Goal: Book appointment/travel/reservation

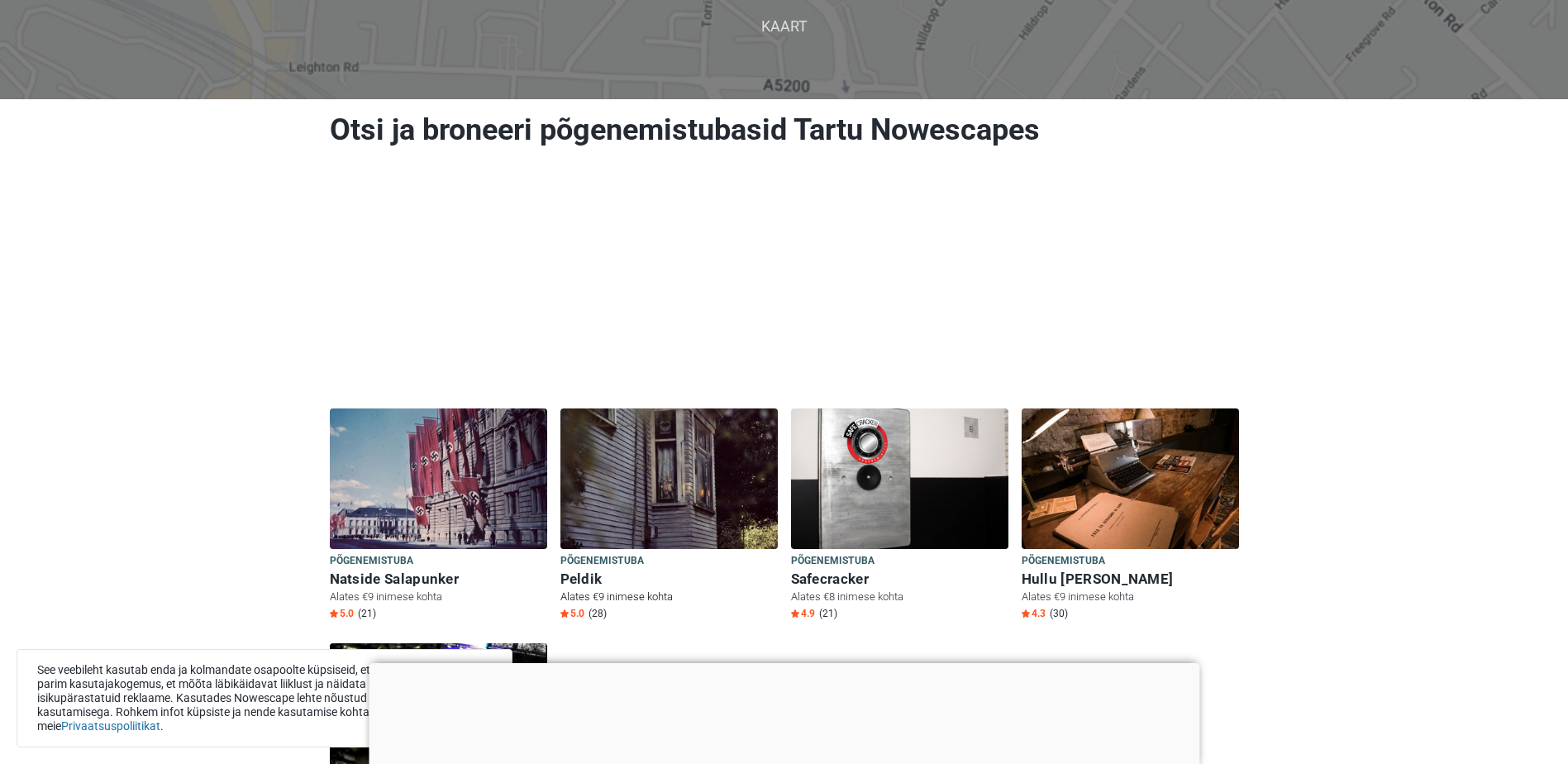
scroll to position [331, 0]
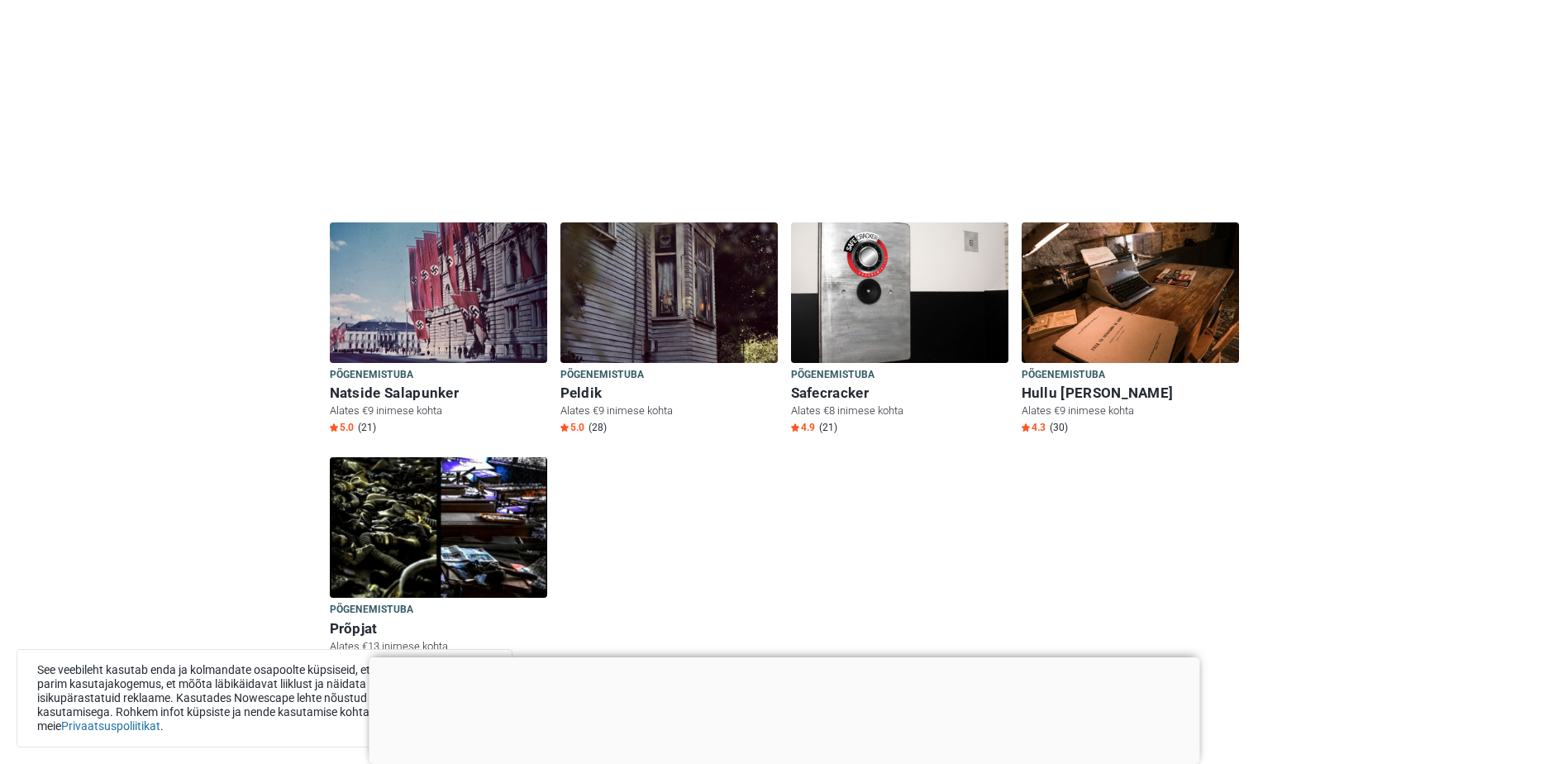
drag, startPoint x: 844, startPoint y: 547, endPoint x: 726, endPoint y: 570, distance: 120.2
click at [726, 570] on div "Põgenemistuba Põgenemistuba Natside Salapunker Alates €9 inimese kohta 5.0 (21)…" at bounding box center [784, 334] width 922 height 718
drag, startPoint x: 766, startPoint y: 579, endPoint x: 676, endPoint y: 574, distance: 90.1
click at [701, 585] on div "Põgenemistuba Põgenemistuba Natside Salapunker Alates €9 inimese kohta 5.0 (21)…" at bounding box center [784, 334] width 922 height 718
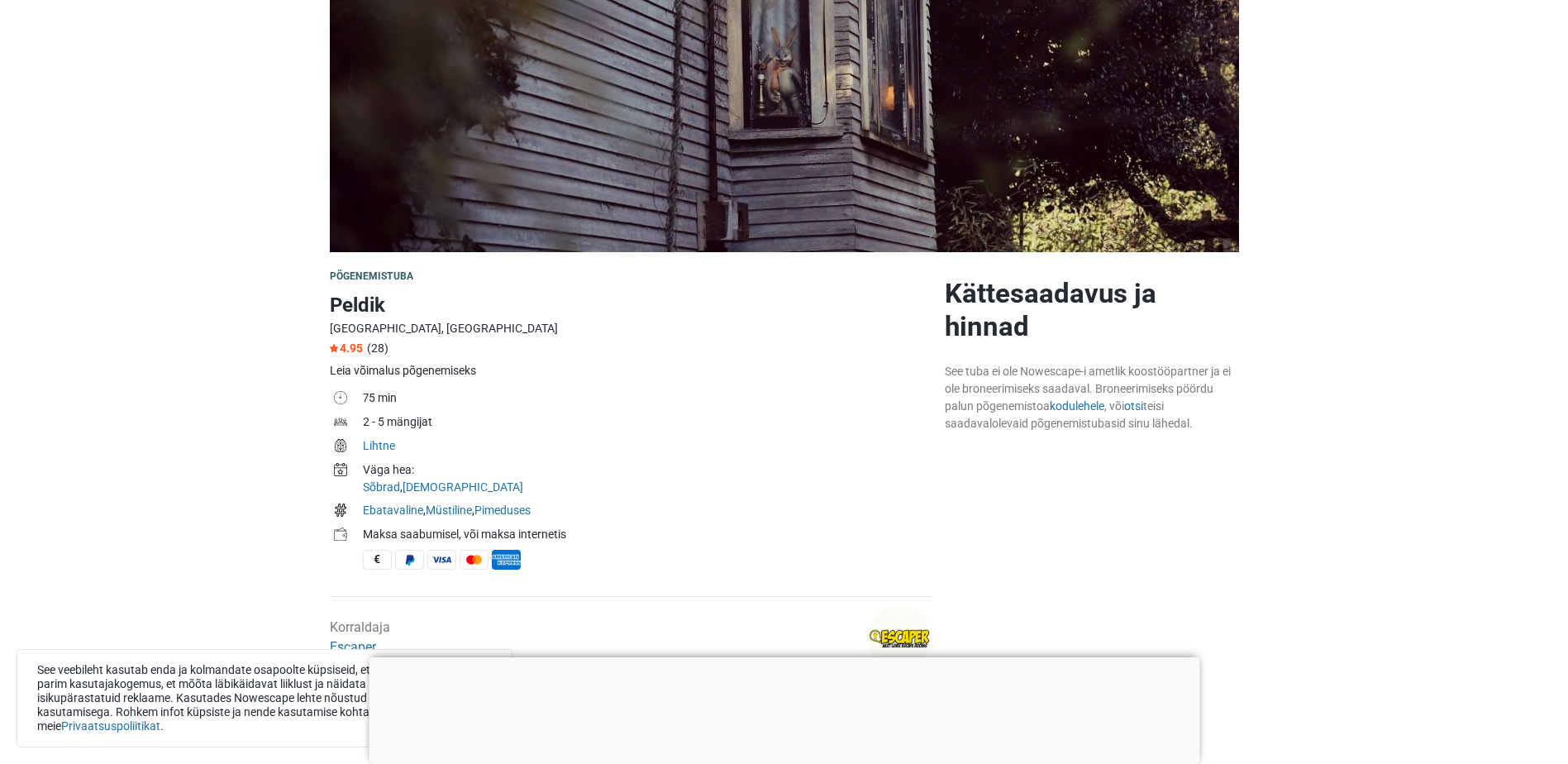
scroll to position [248, 0]
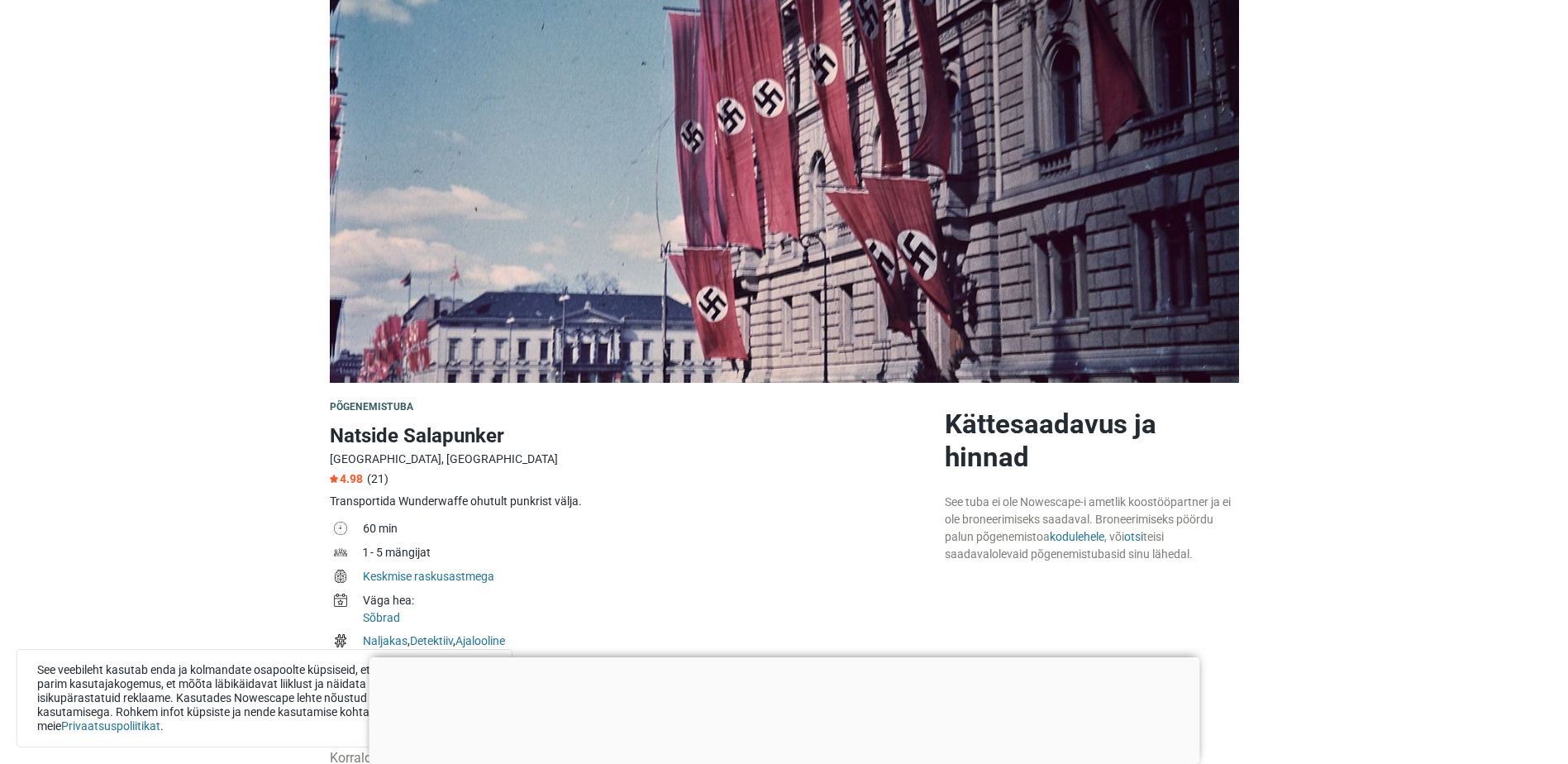
scroll to position [248, 0]
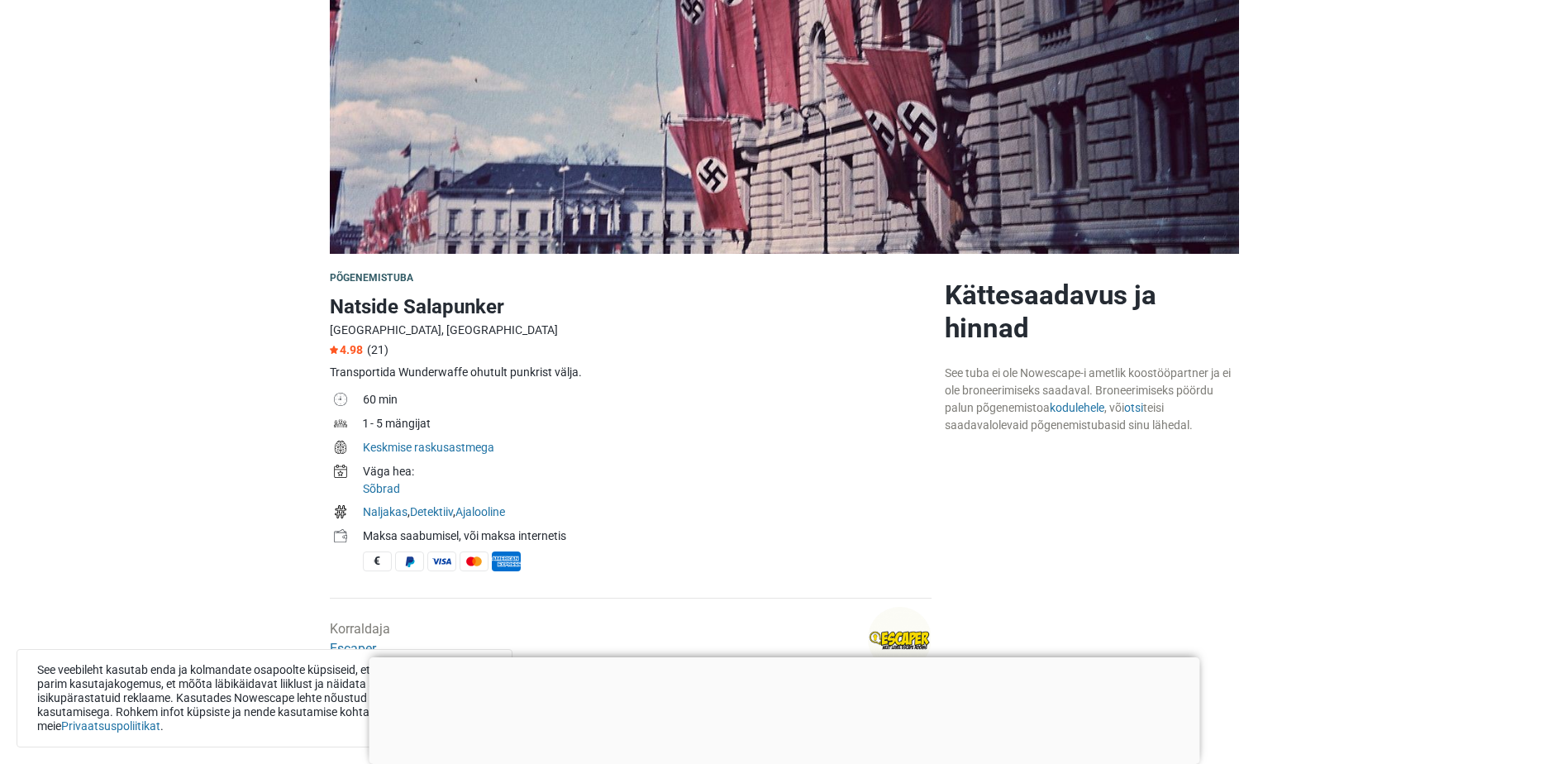
click at [781, 658] on div at bounding box center [783, 658] width 830 height 0
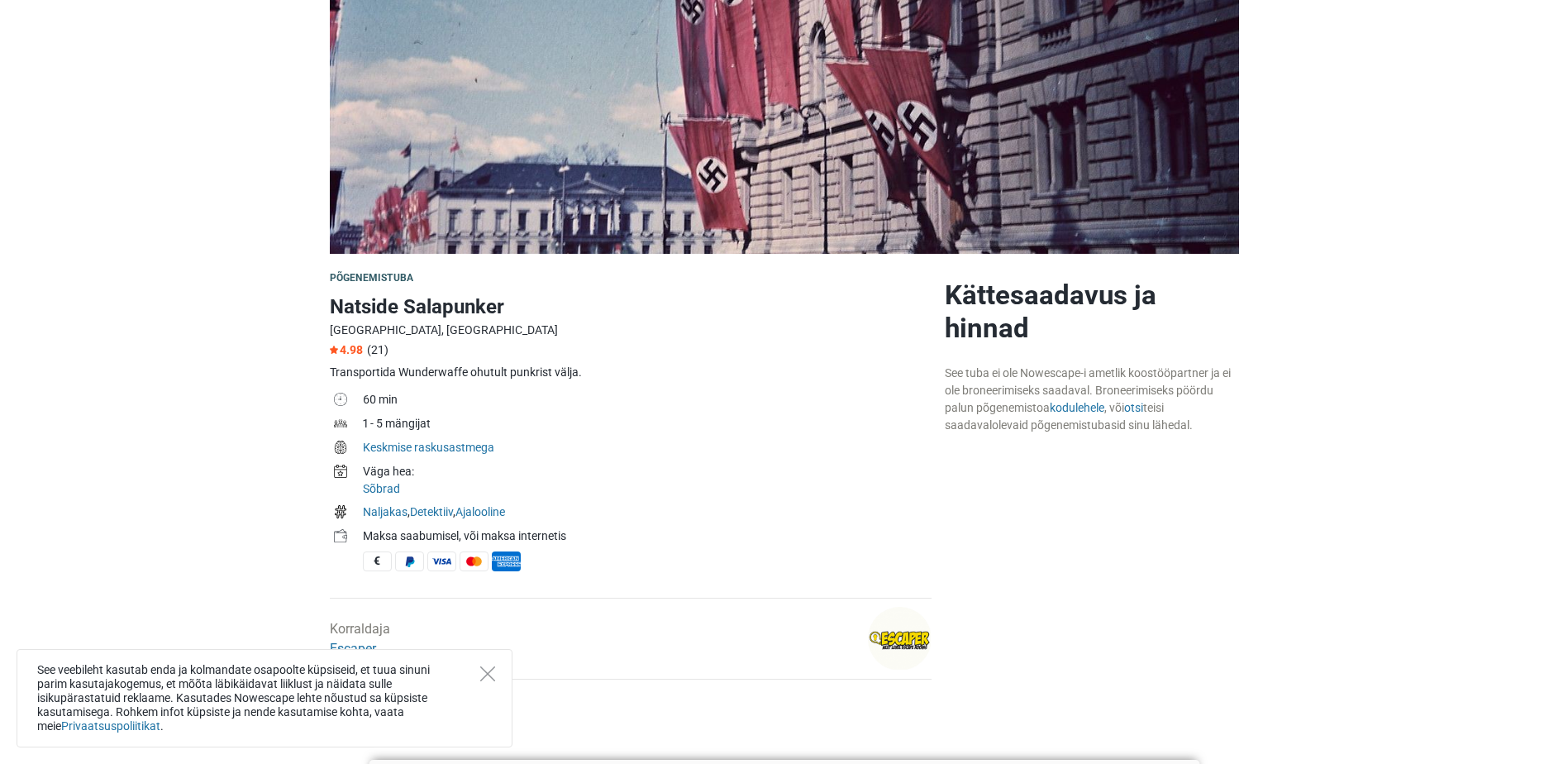
drag, startPoint x: 776, startPoint y: 607, endPoint x: 148, endPoint y: 529, distance: 632.8
drag, startPoint x: 168, startPoint y: 398, endPoint x: 114, endPoint y: 250, distance: 157.5
click at [114, 250] on section at bounding box center [784, 52] width 1568 height 403
drag, startPoint x: 180, startPoint y: 273, endPoint x: 190, endPoint y: 273, distance: 10.0
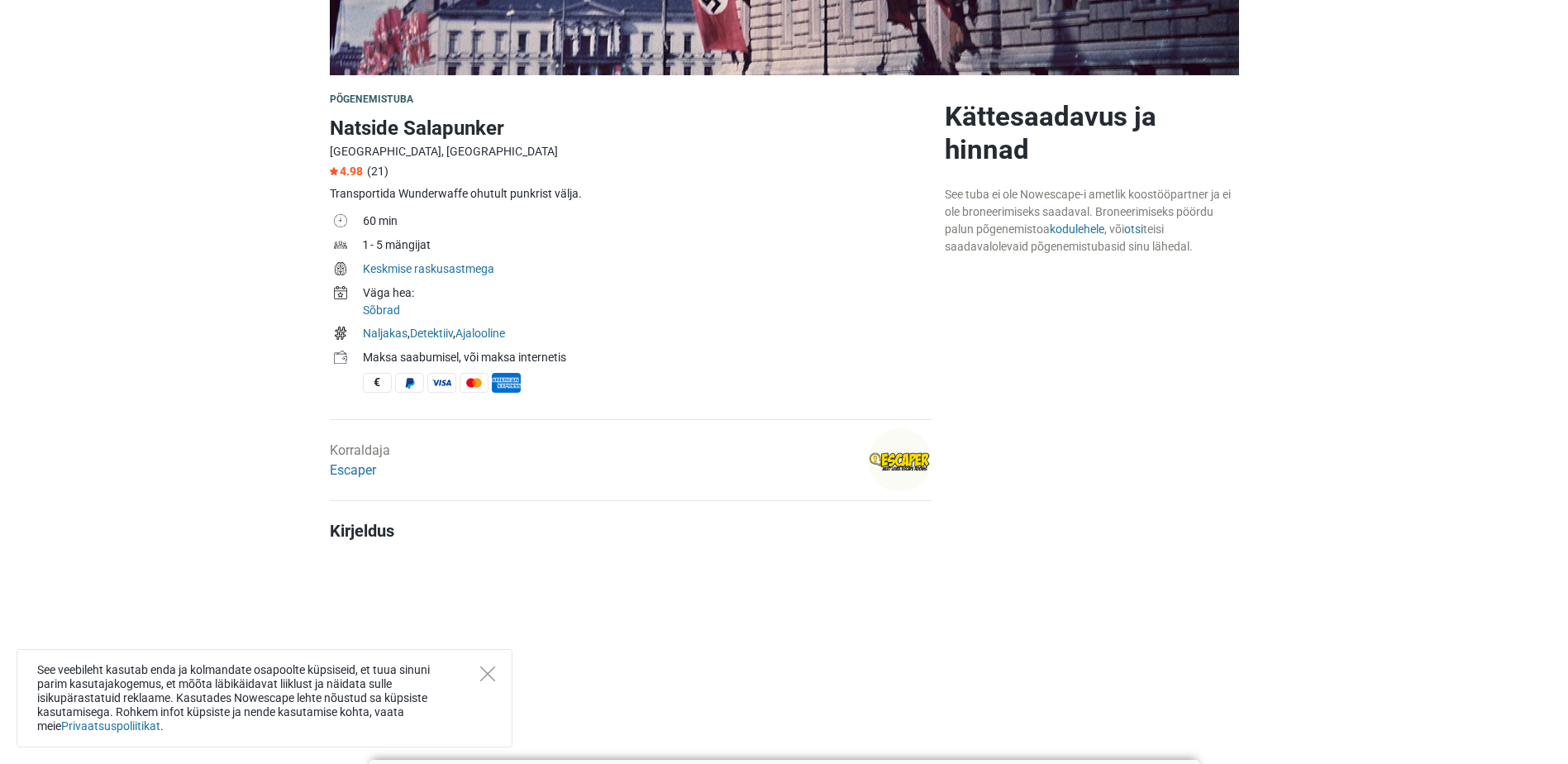
scroll to position [578, 0]
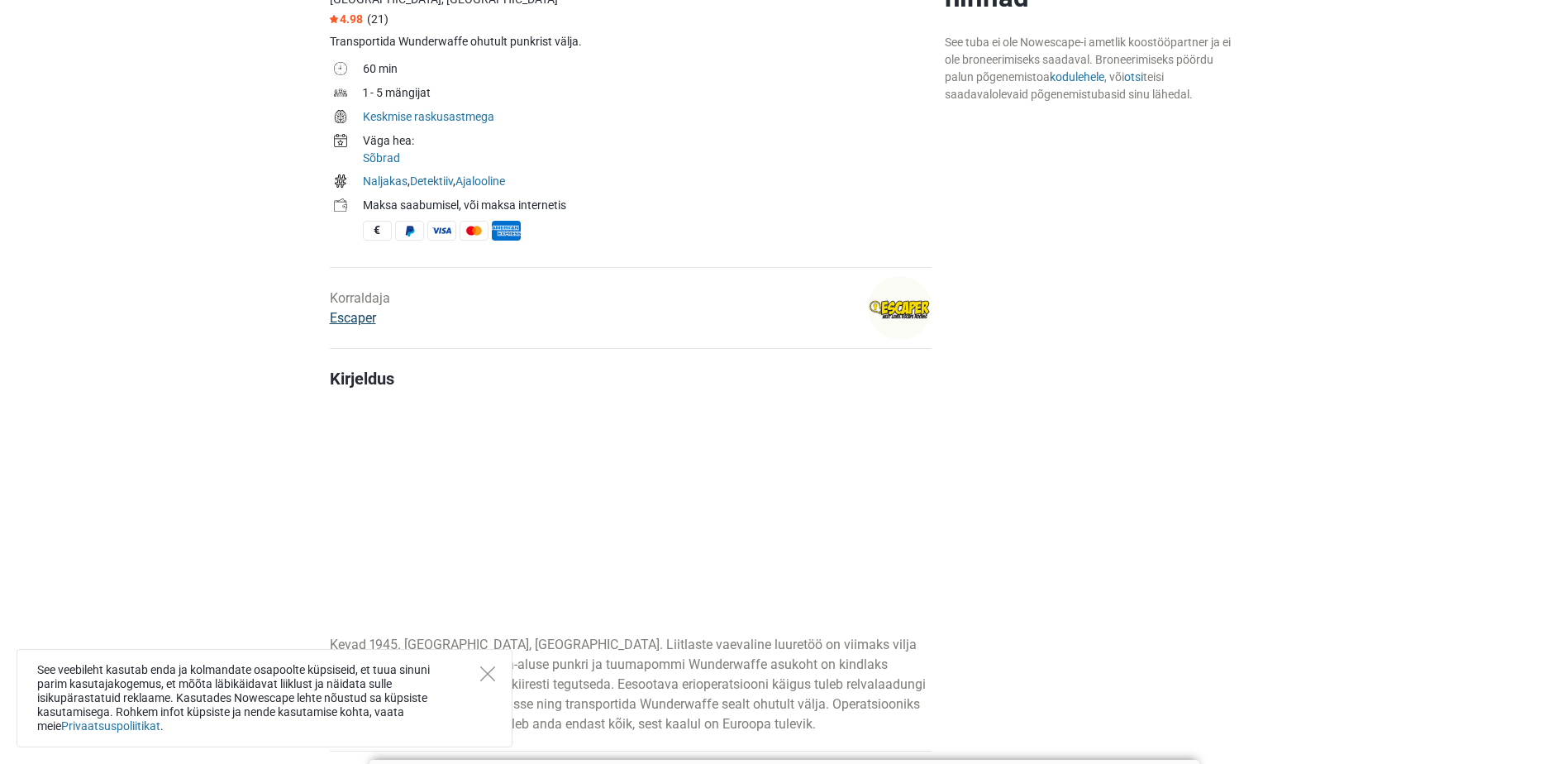
click at [335, 313] on link "Escaper" at bounding box center [352, 318] width 46 height 16
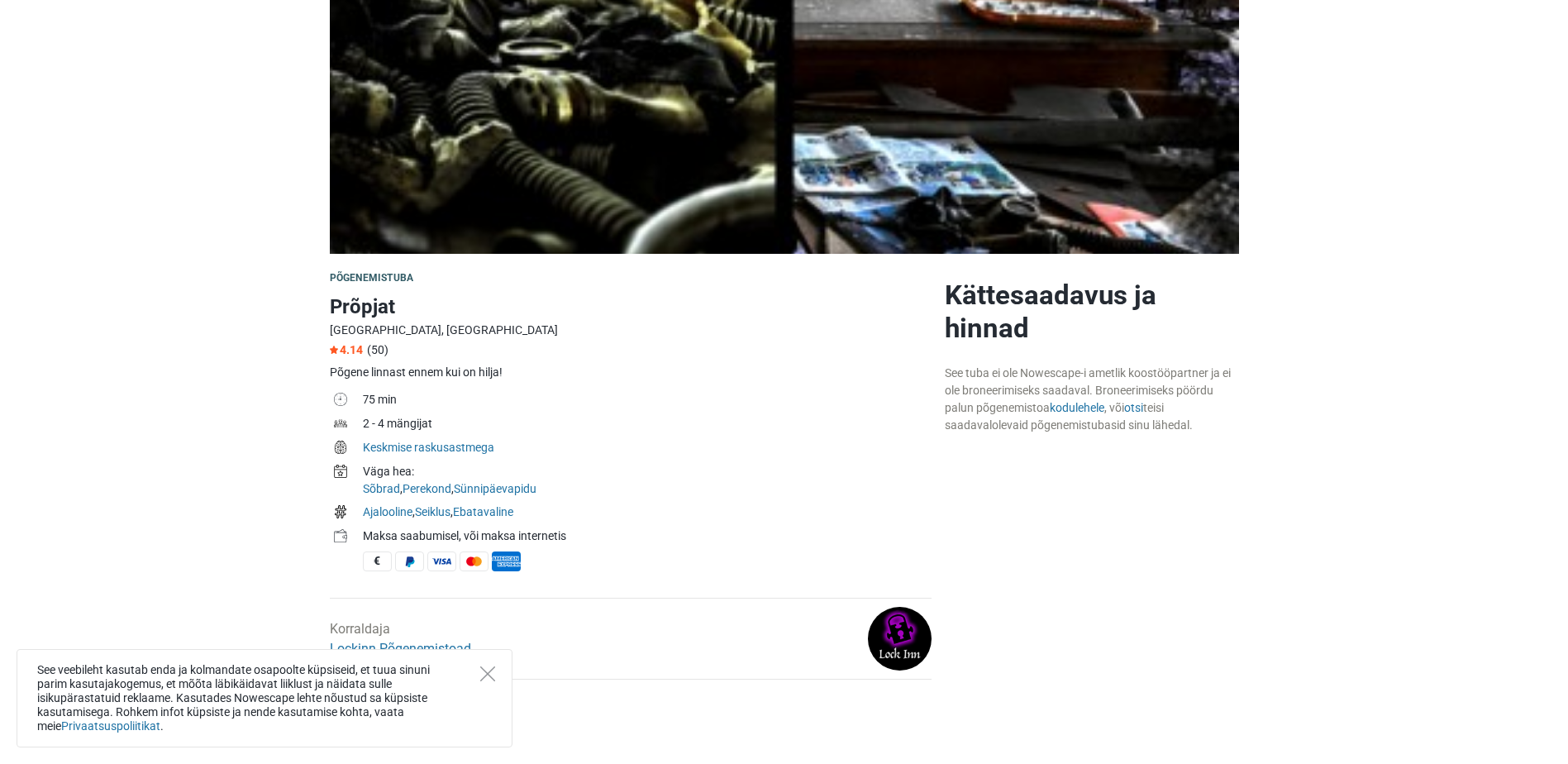
scroll to position [165, 0]
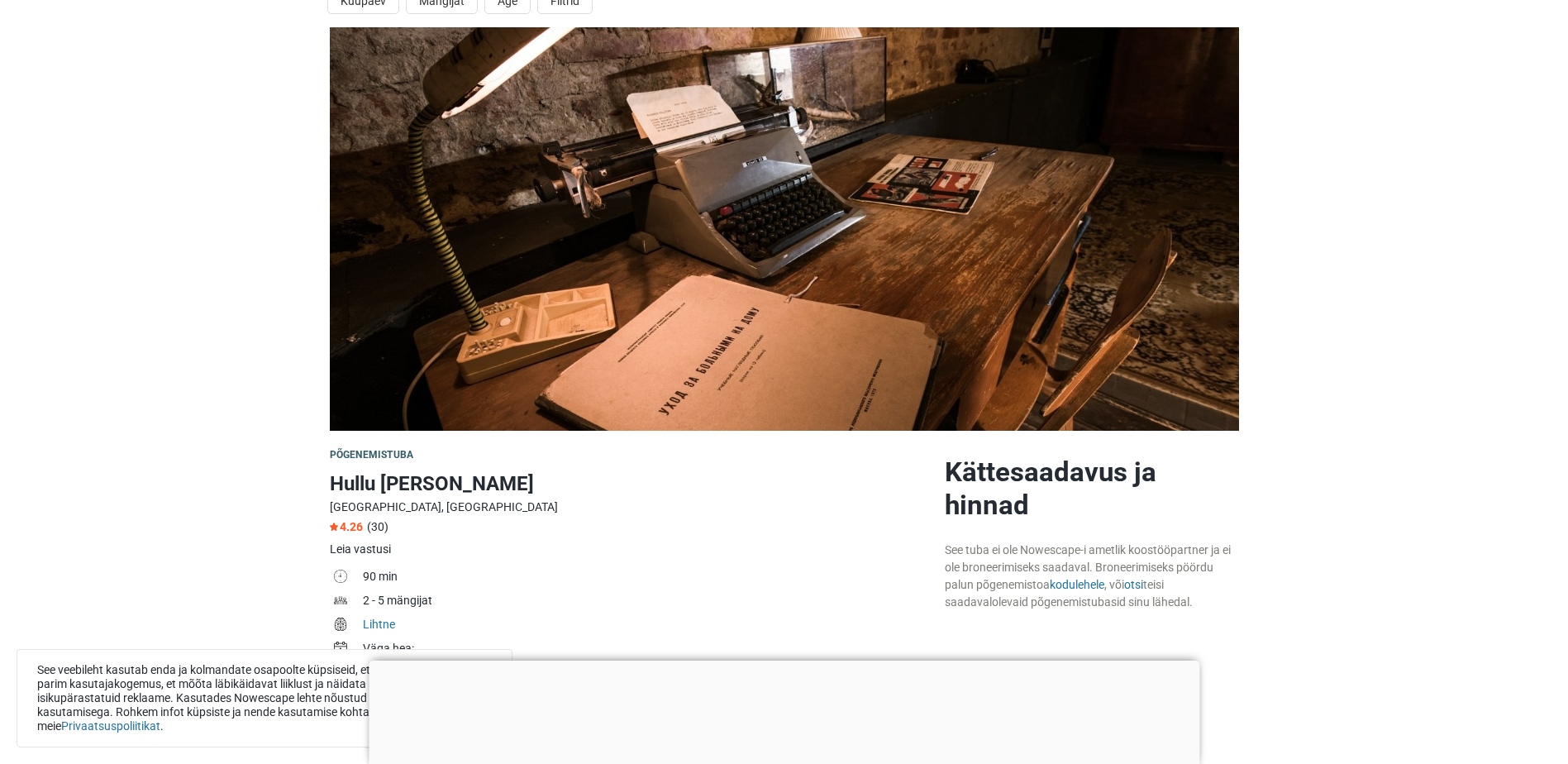
scroll to position [165, 0]
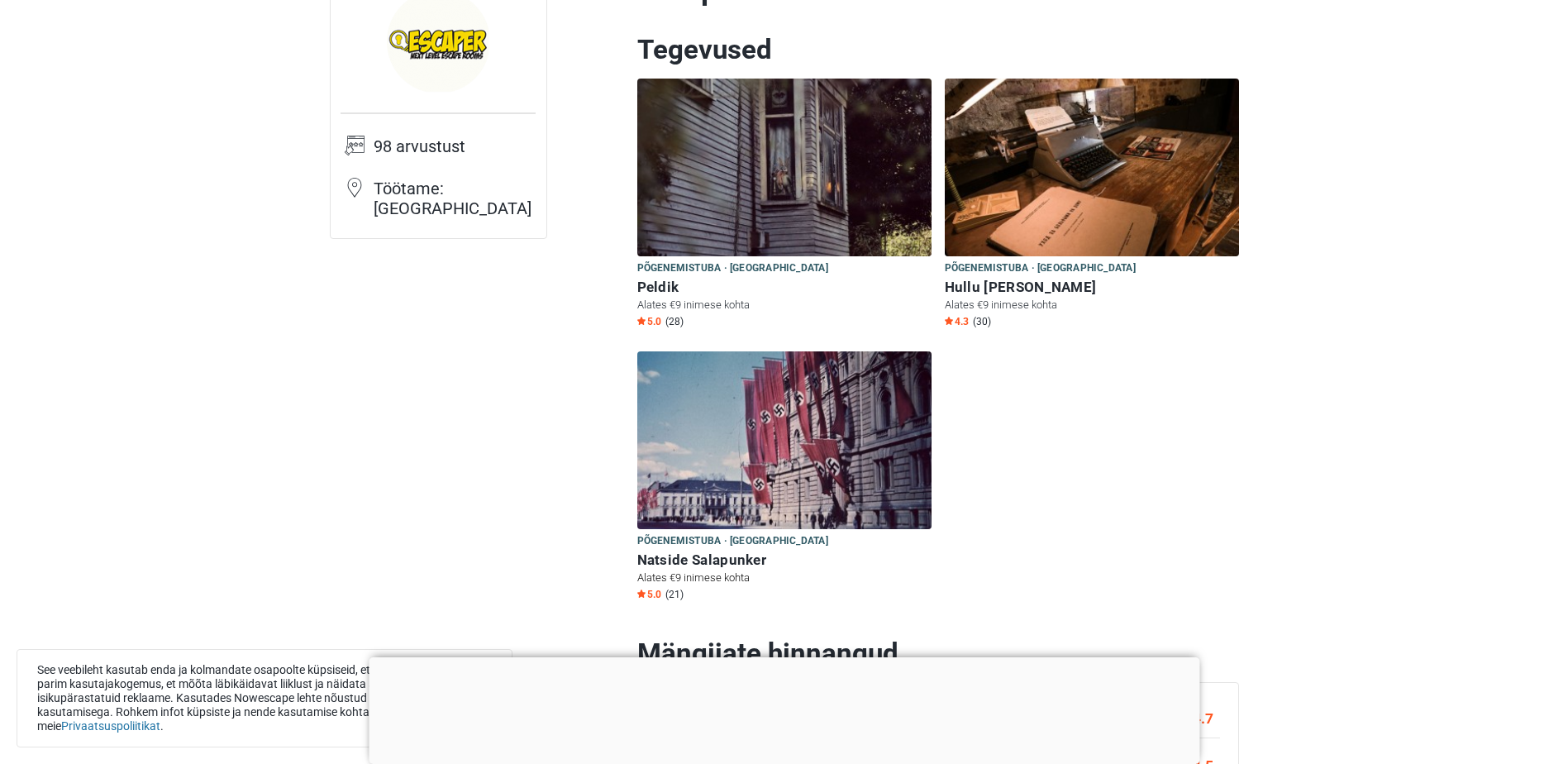
scroll to position [165, 0]
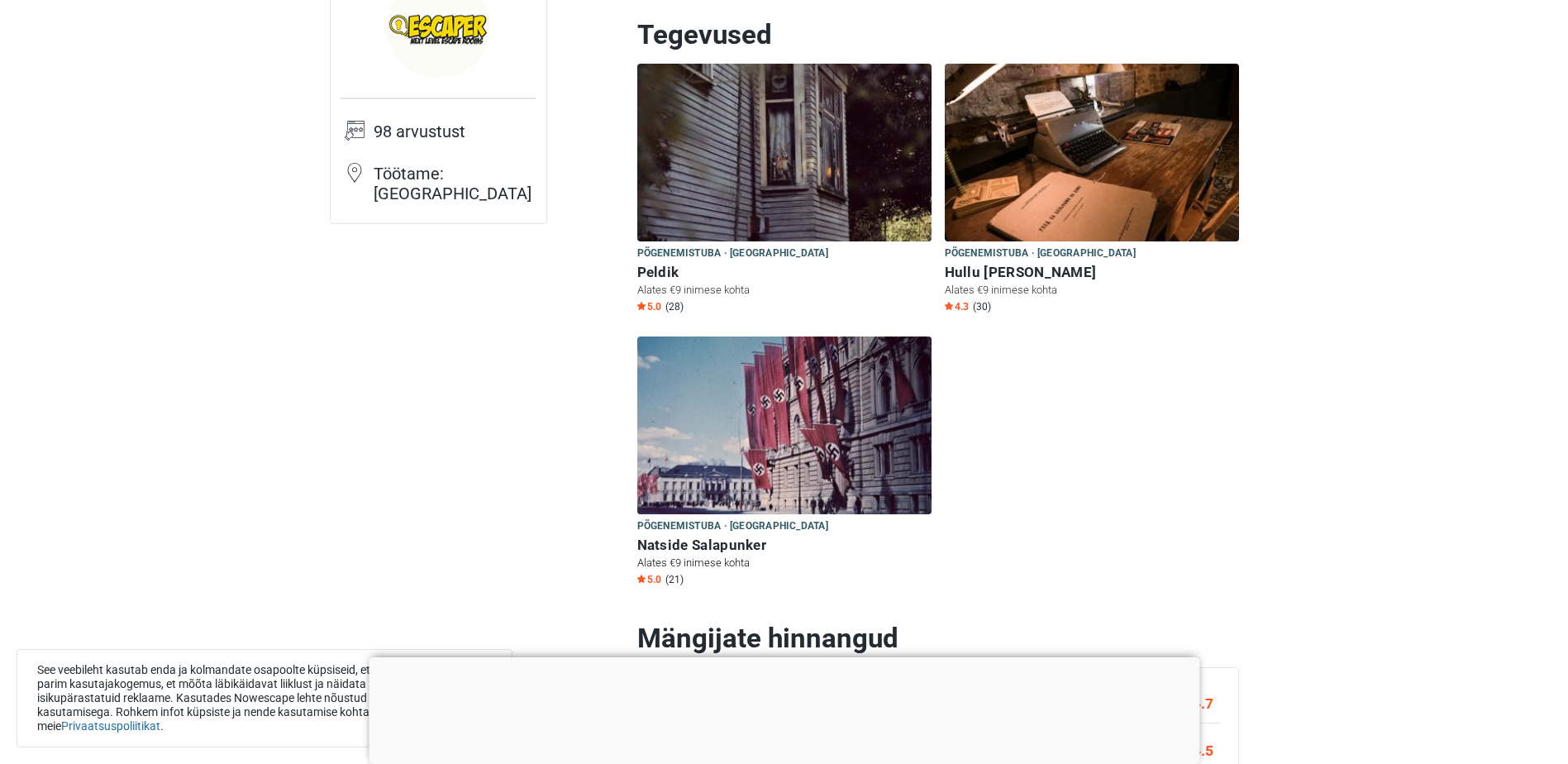
click at [799, 446] on img at bounding box center [784, 425] width 294 height 178
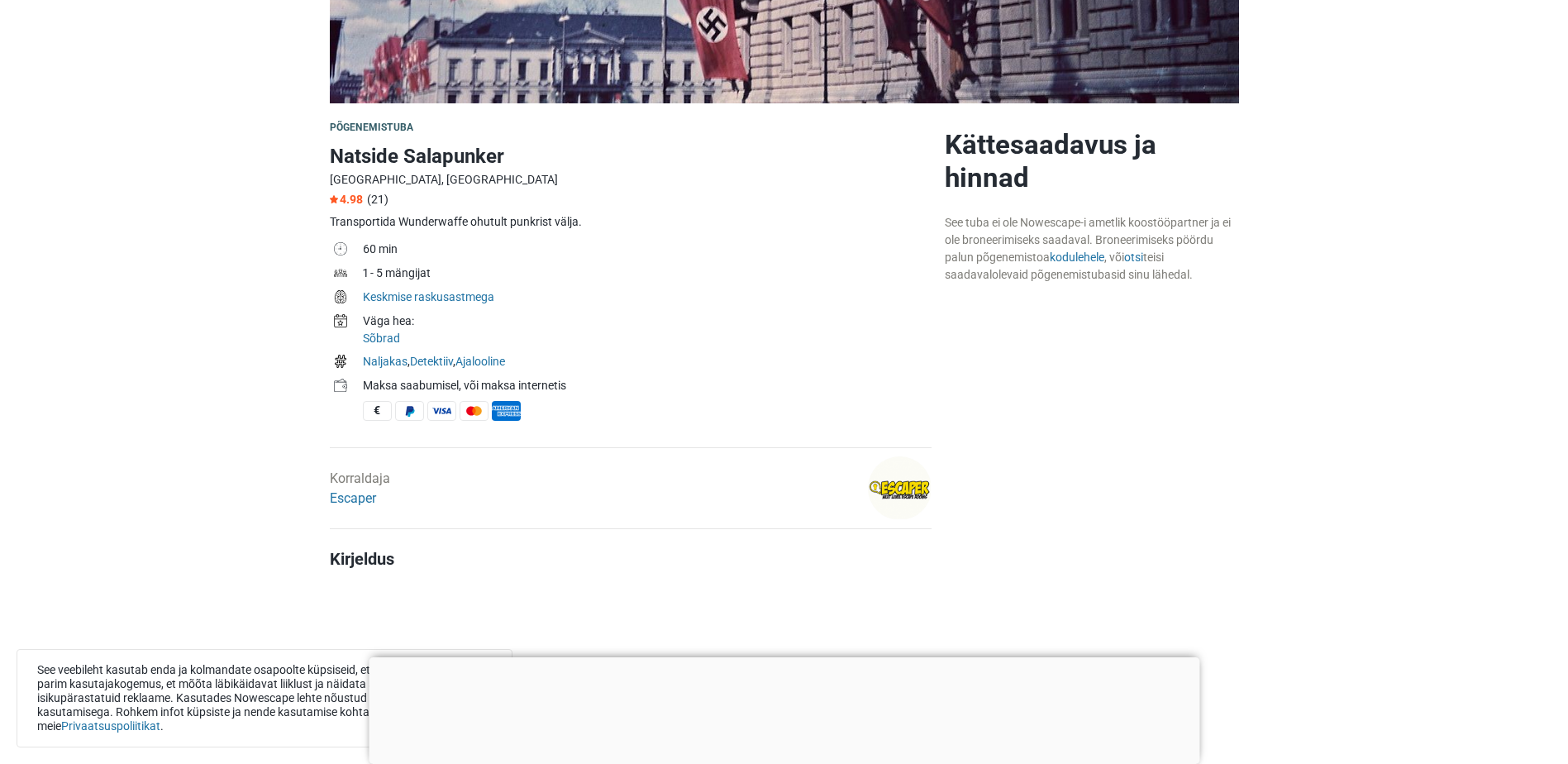
scroll to position [578, 0]
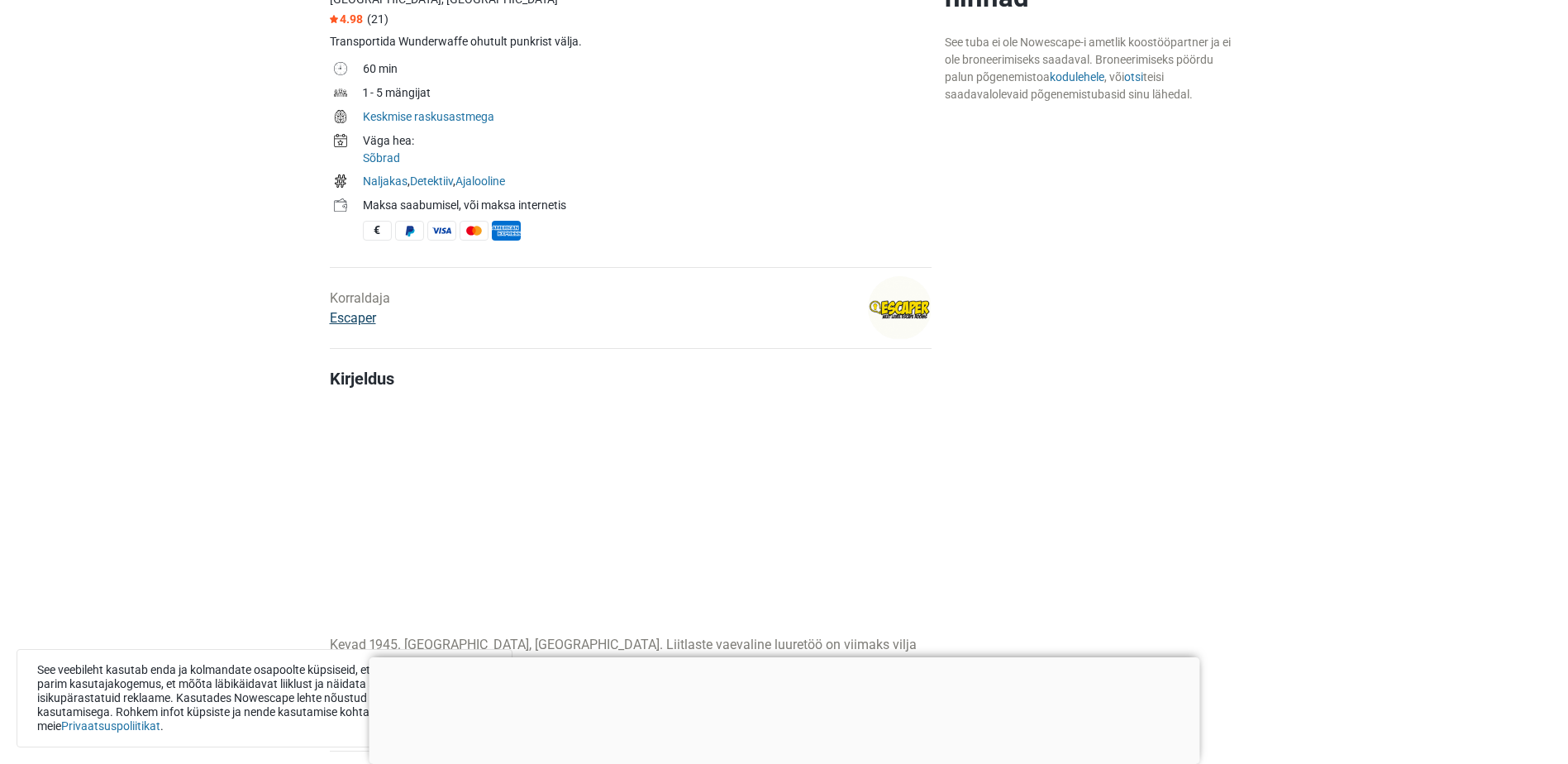
click at [364, 315] on link "Escaper" at bounding box center [352, 318] width 46 height 16
